Goal: Task Accomplishment & Management: Manage account settings

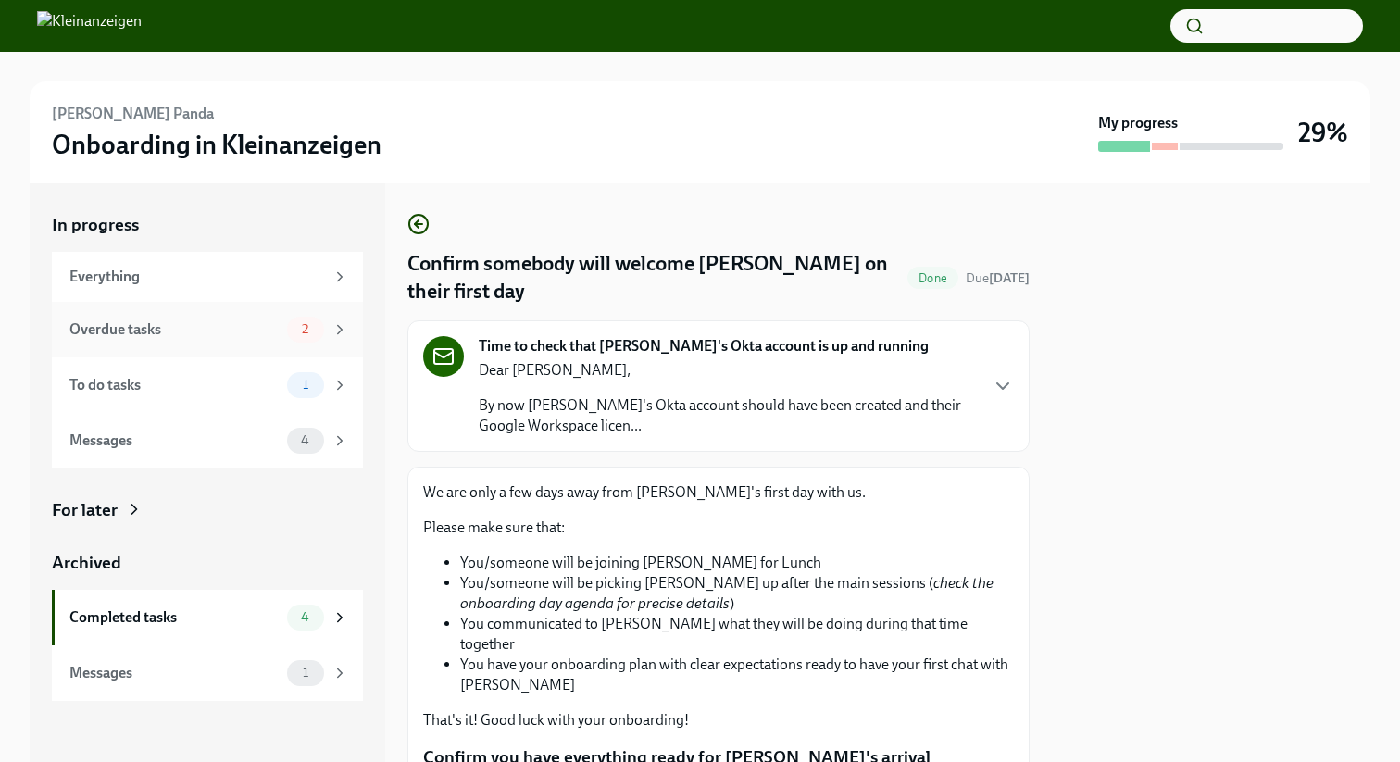
click at [214, 335] on div "Overdue tasks" at bounding box center [174, 329] width 210 height 20
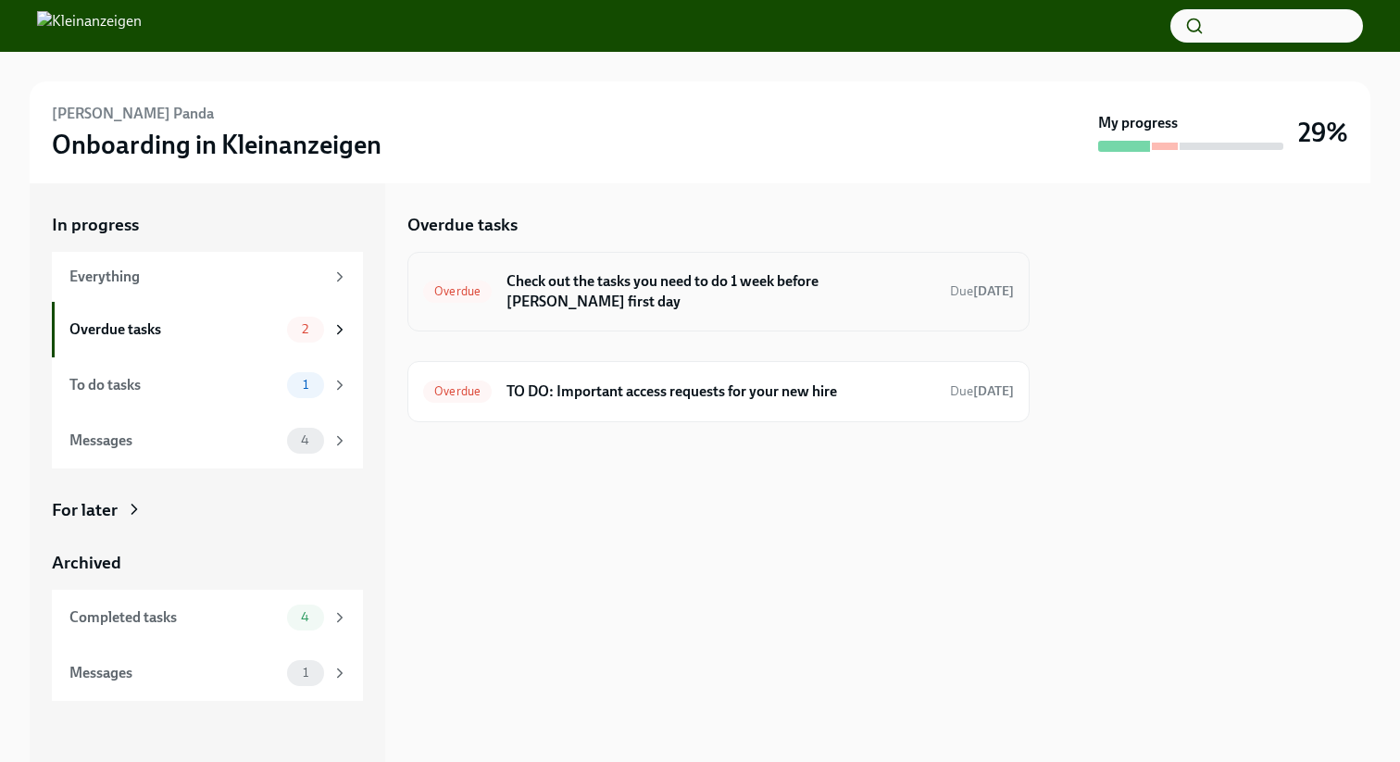
click at [804, 308] on h6 "Check out the tasks you need to do 1 week before [PERSON_NAME] first day" at bounding box center [721, 291] width 429 height 41
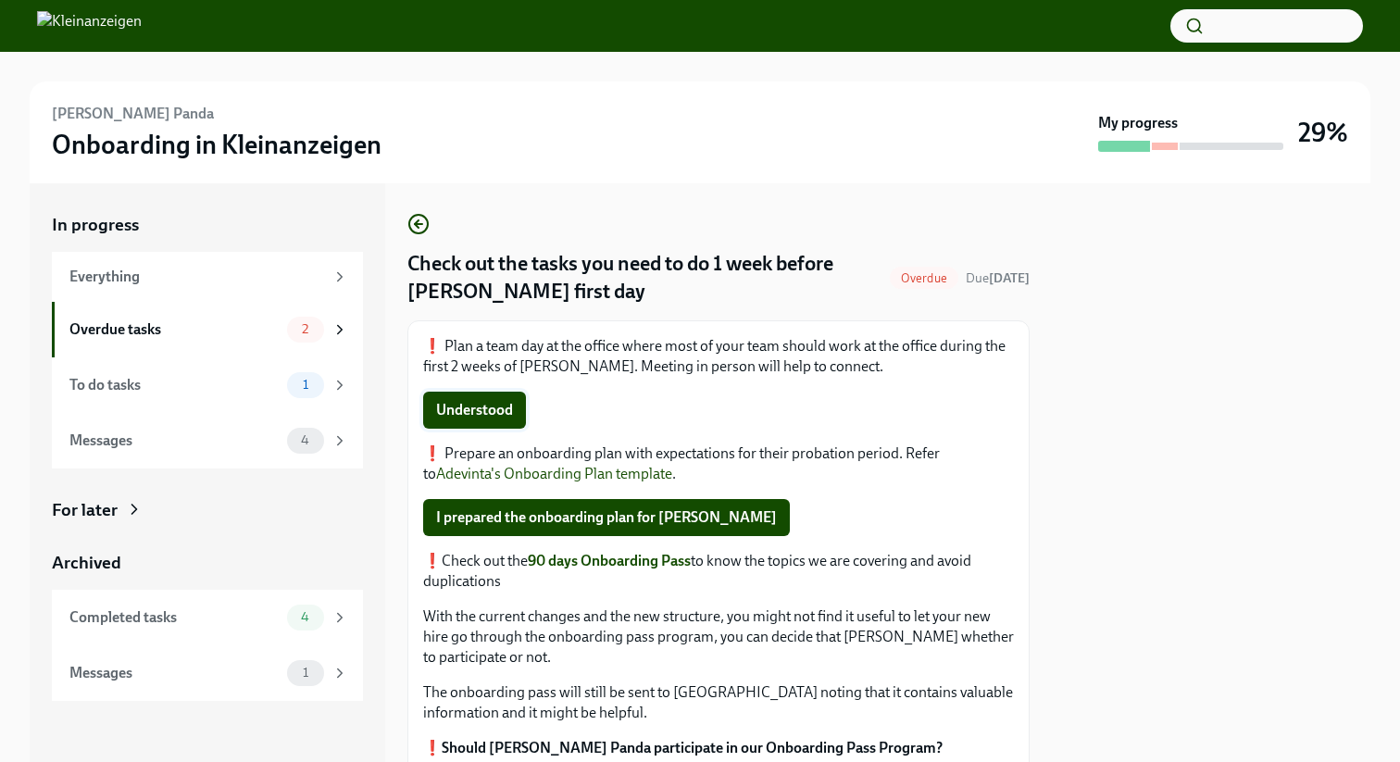
click at [496, 415] on span "Understood" at bounding box center [474, 410] width 77 height 19
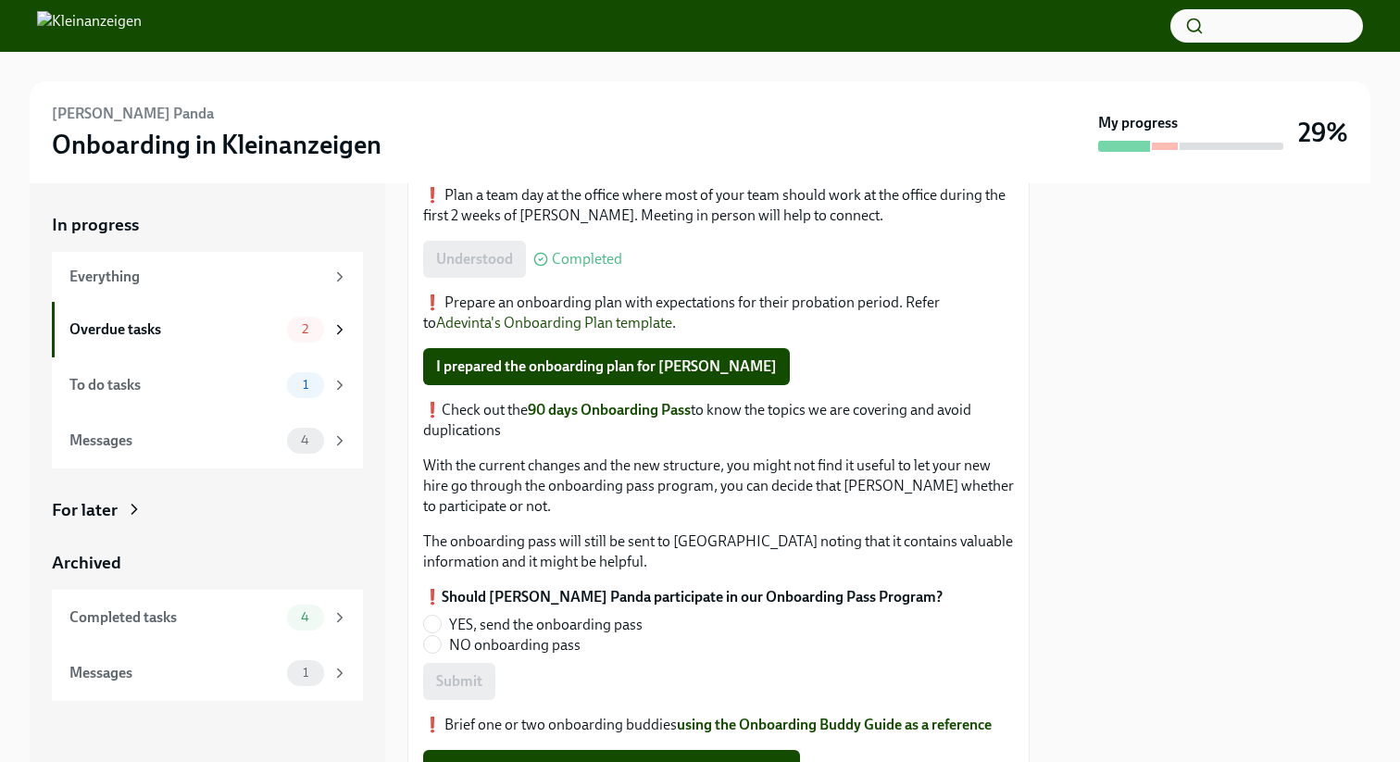
scroll to position [161, 0]
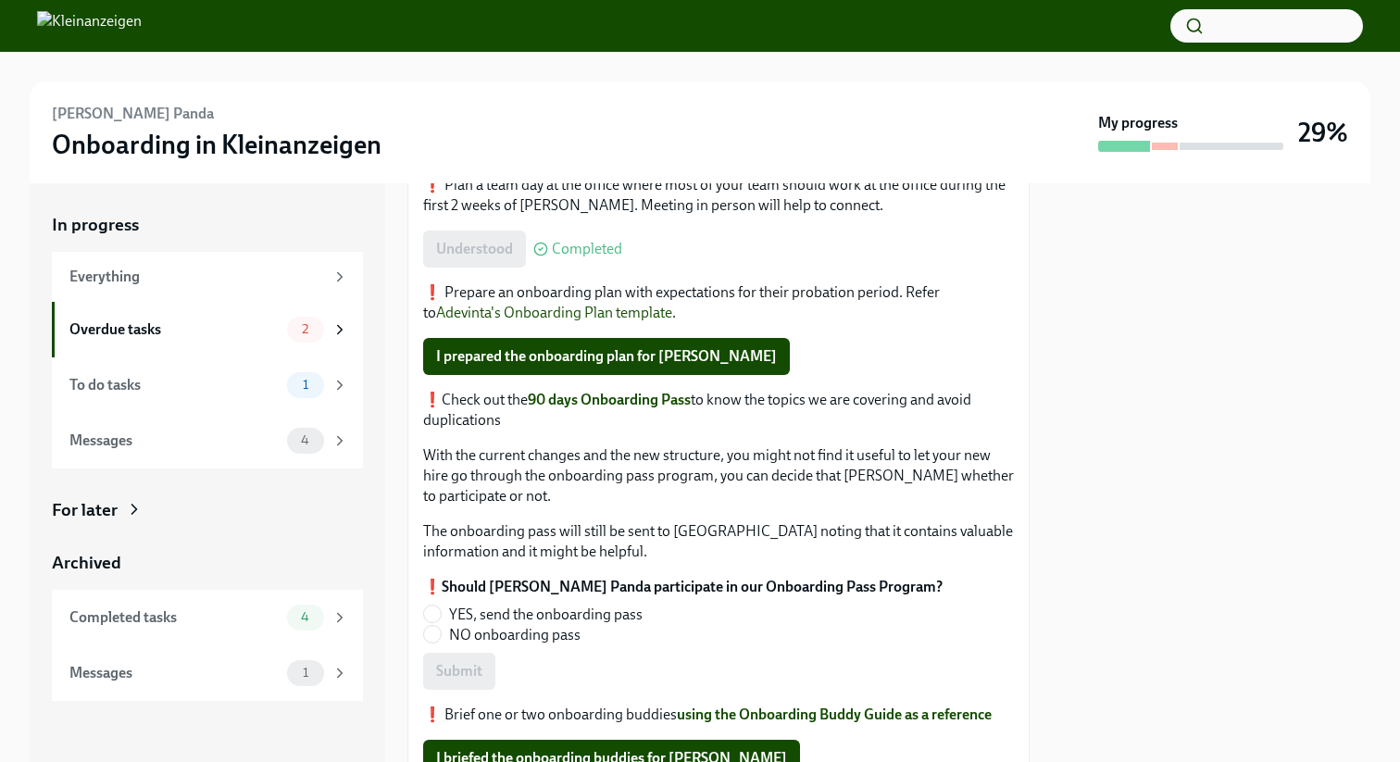
click at [664, 366] on span "I prepared the onboarding plan for [PERSON_NAME]" at bounding box center [606, 356] width 341 height 19
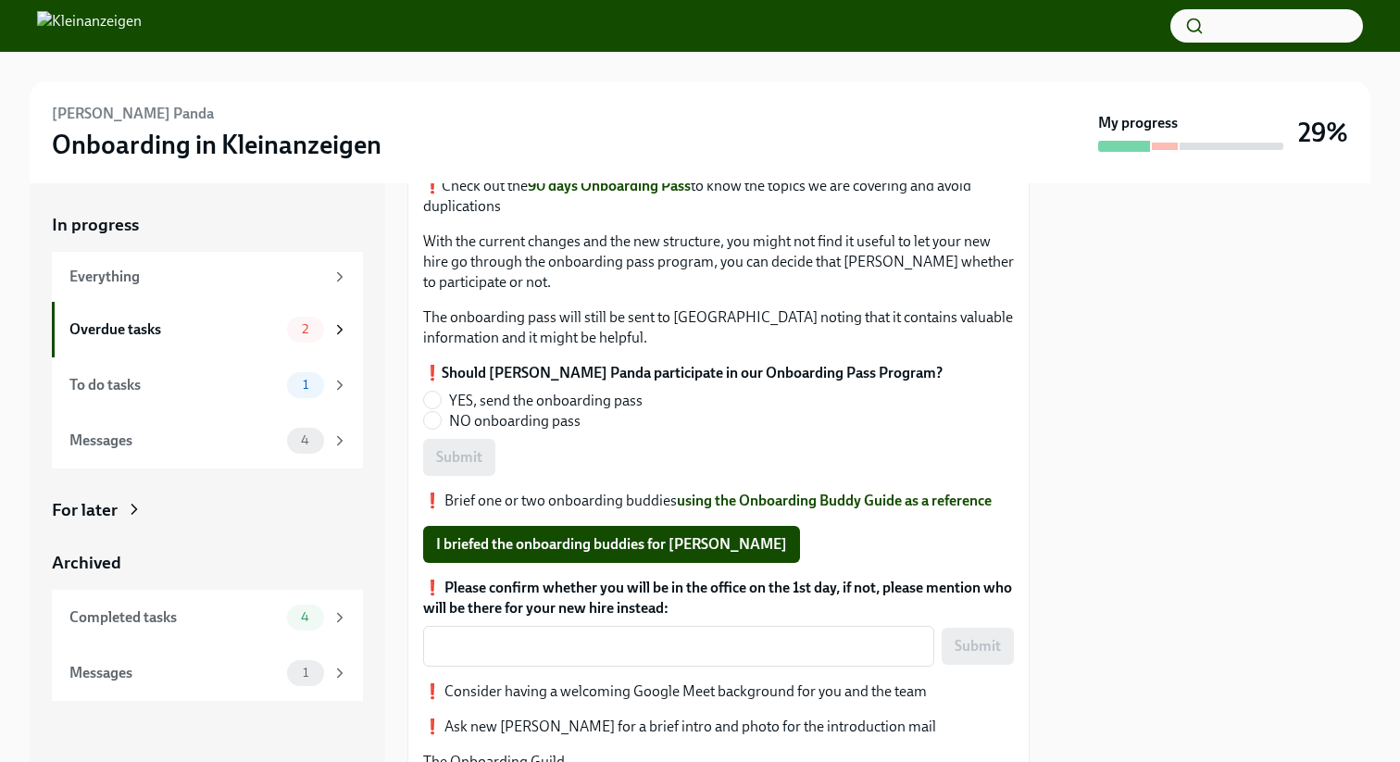
scroll to position [519, 0]
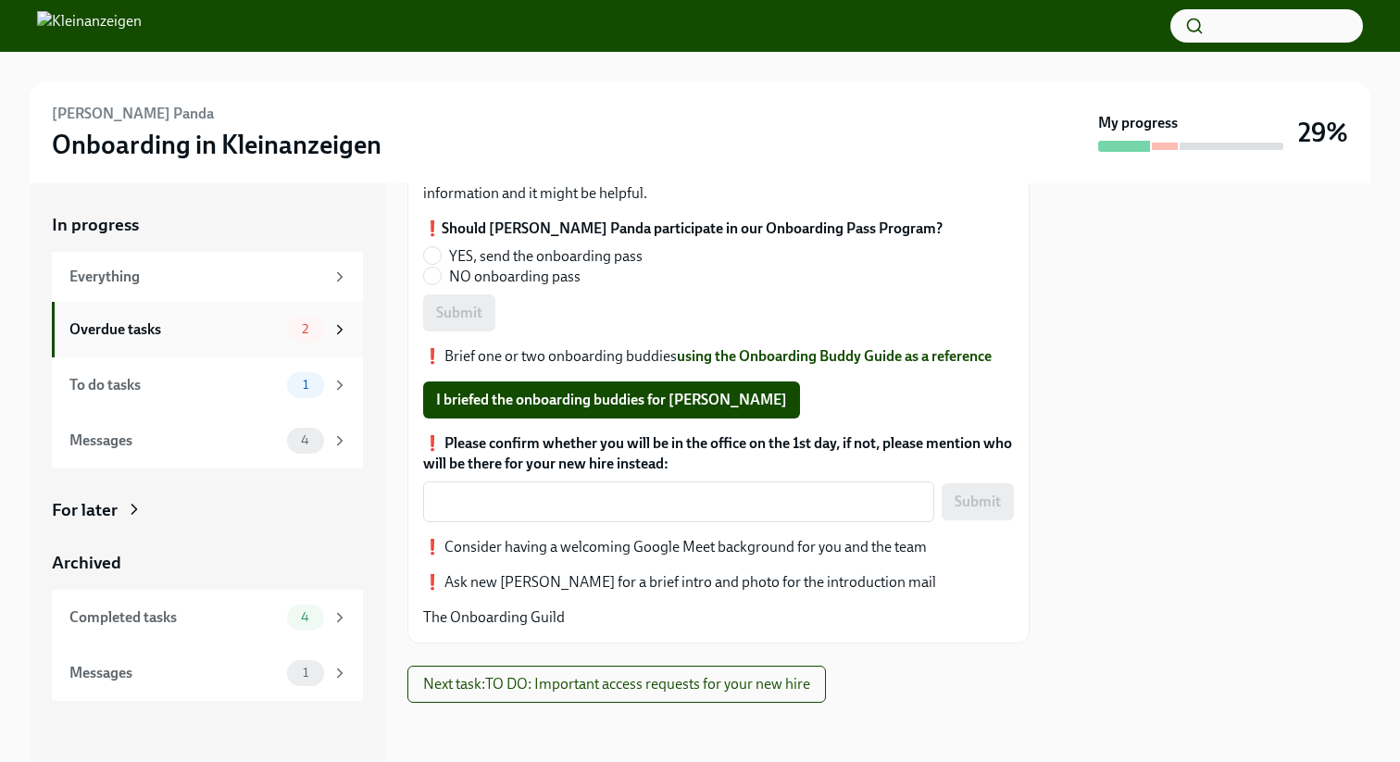
click at [177, 326] on div "Overdue tasks" at bounding box center [174, 329] width 210 height 20
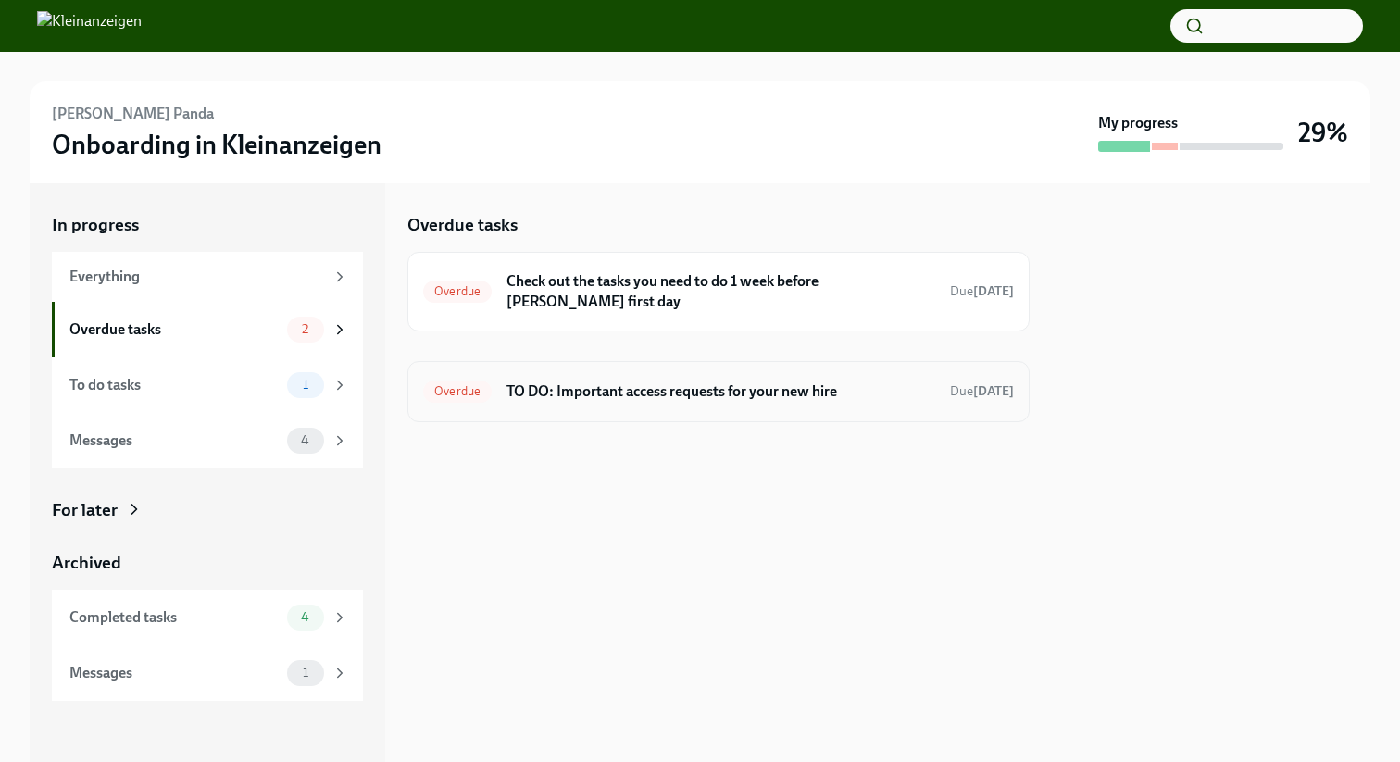
click at [707, 394] on h6 "TO DO: Important access requests for your new hire" at bounding box center [721, 391] width 429 height 20
